Goal: Information Seeking & Learning: Check status

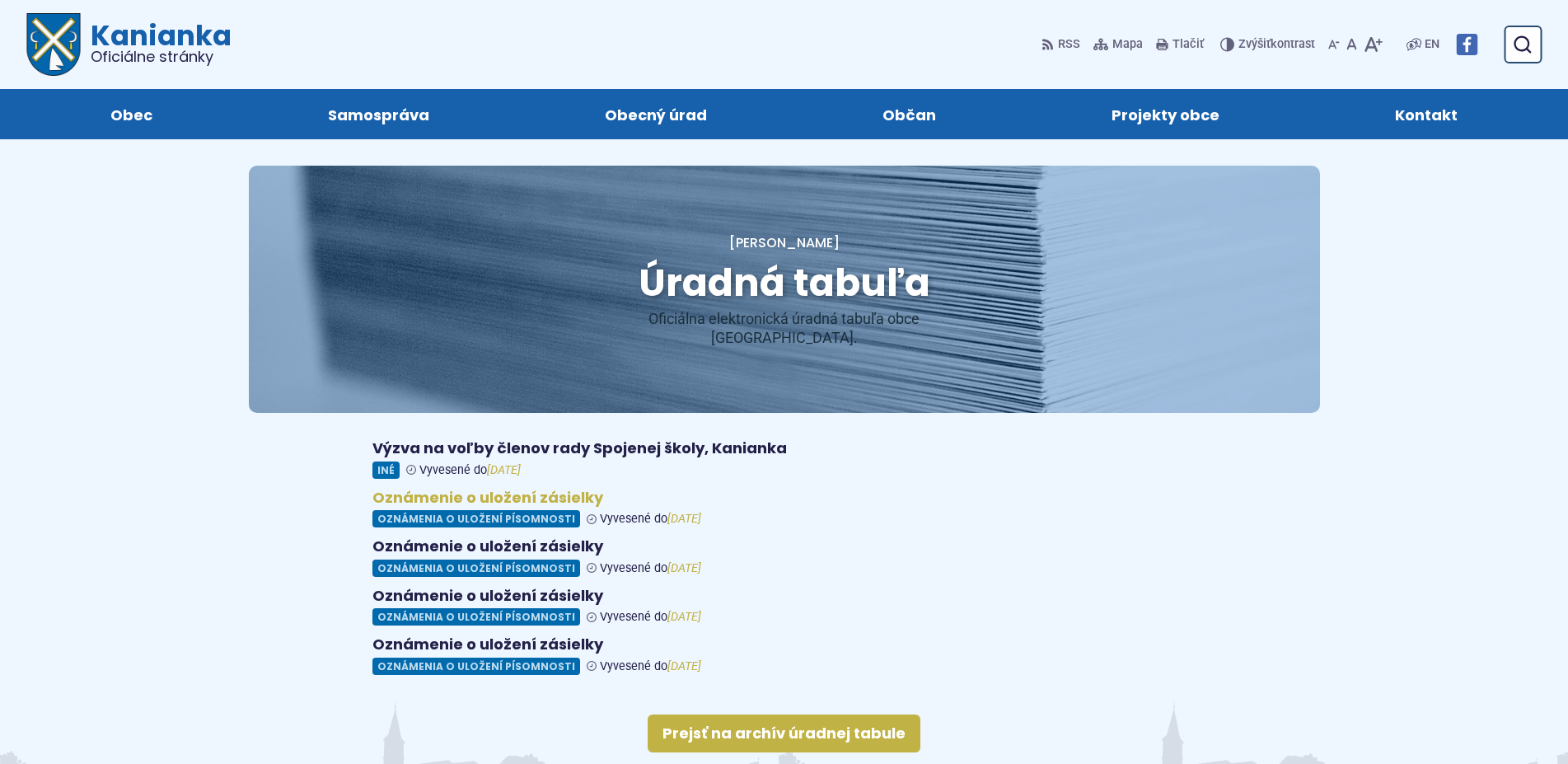
click at [458, 496] on figure at bounding box center [784, 508] width 824 height 39
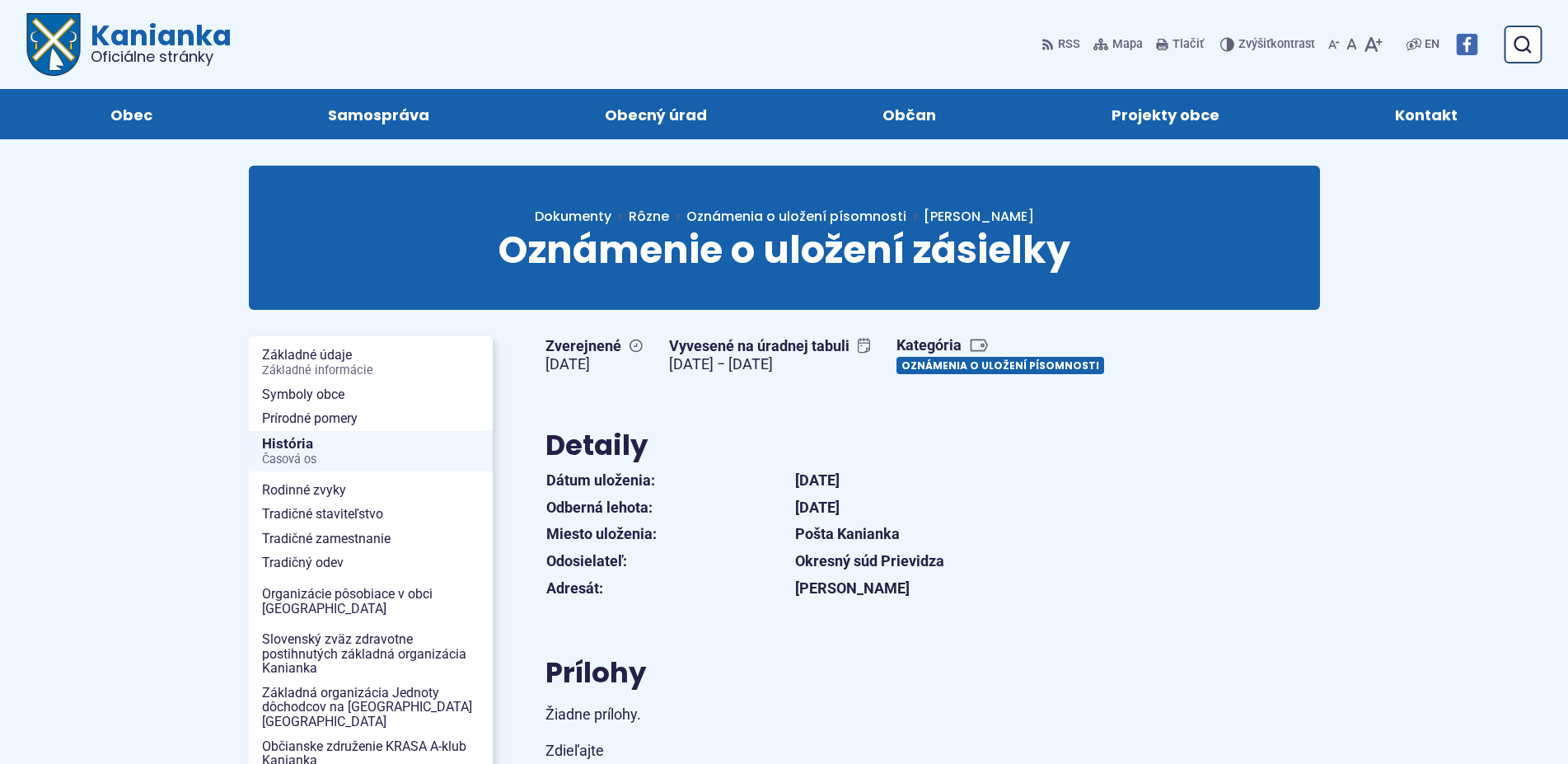
click at [896, 374] on link "Oznámenia o uložení písomnosti" at bounding box center [1000, 365] width 208 height 17
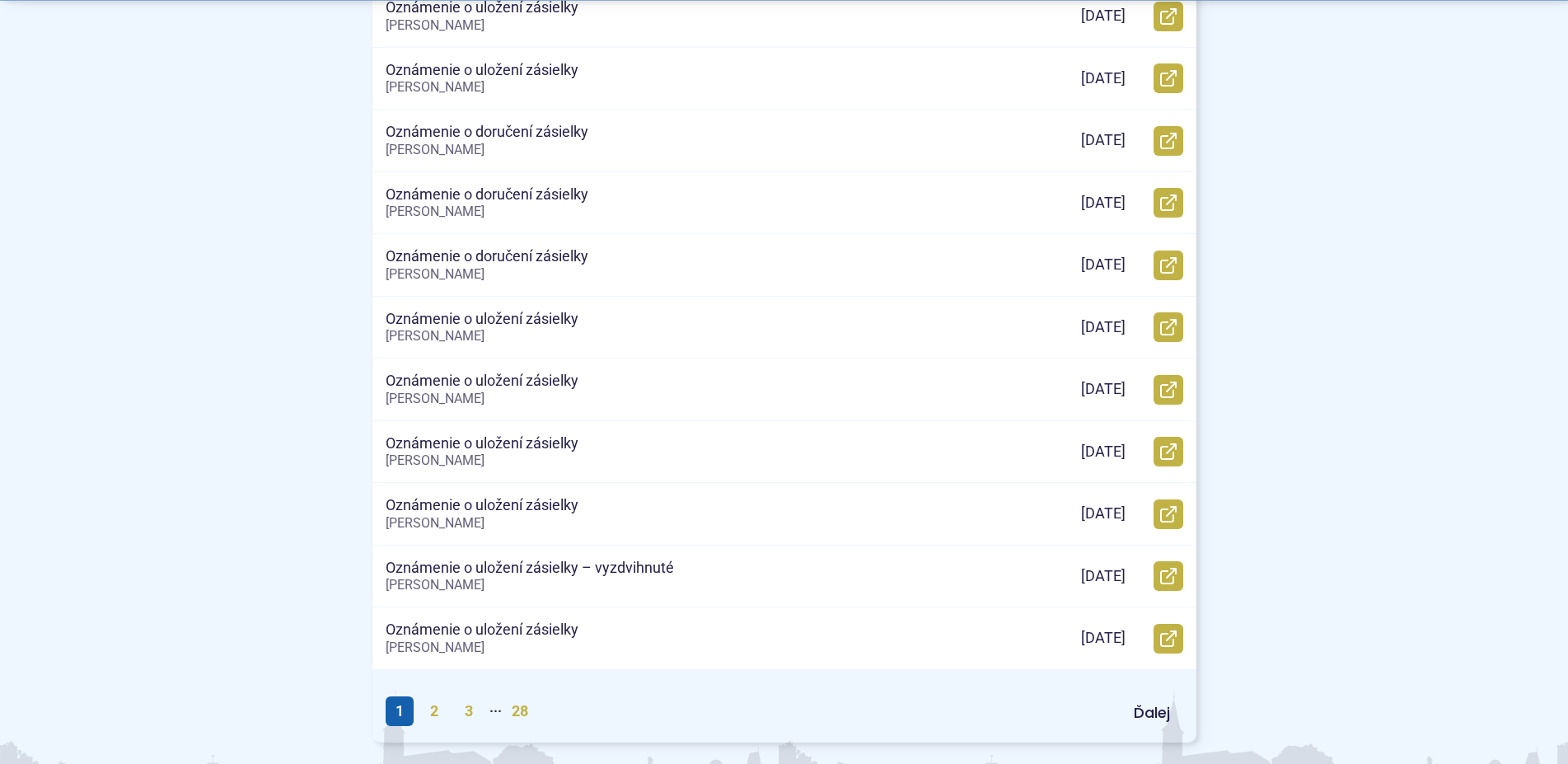
scroll to position [672, 0]
